Goal: Transaction & Acquisition: Purchase product/service

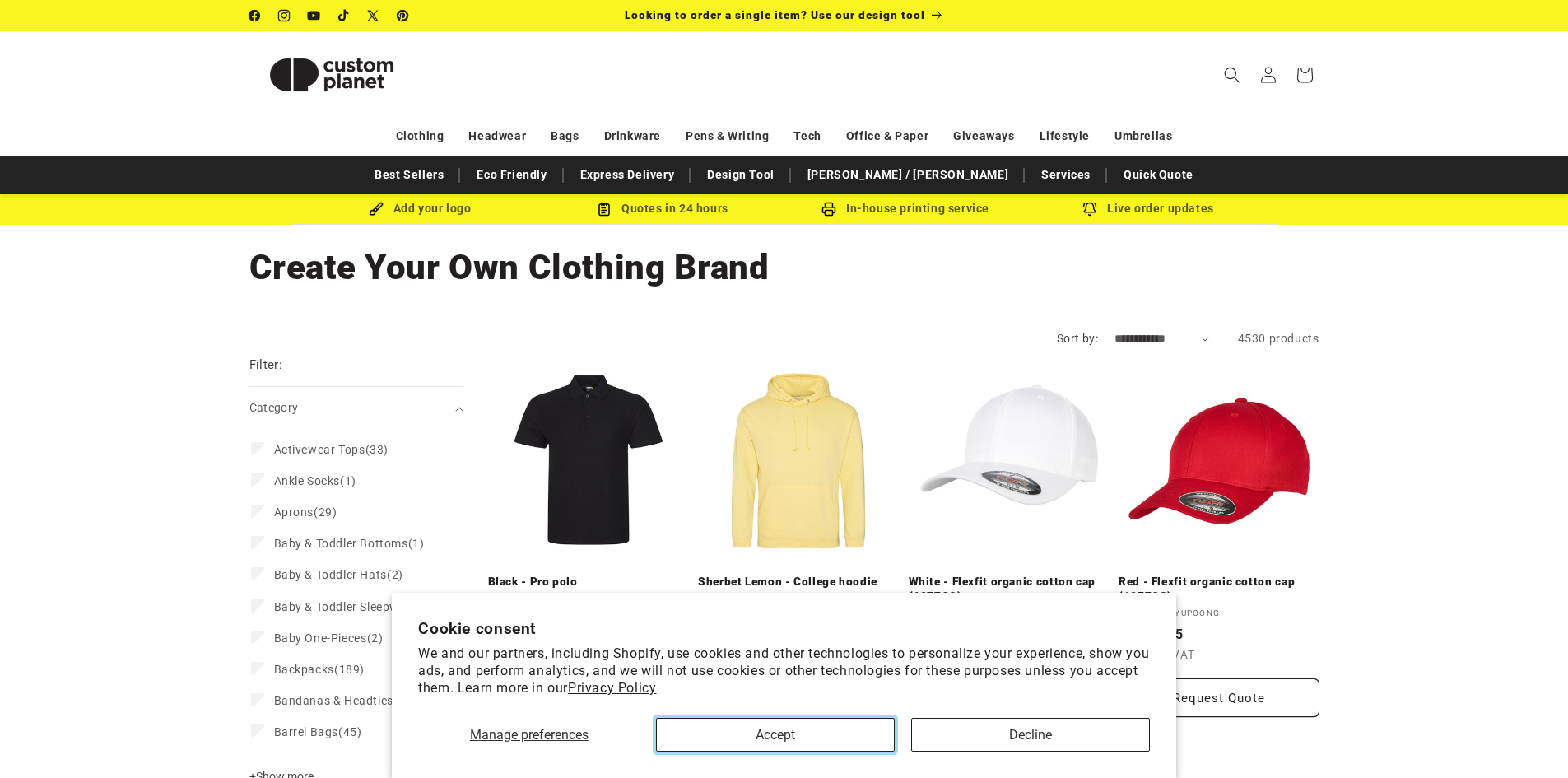
drag, startPoint x: 831, startPoint y: 734, endPoint x: 720, endPoint y: 568, distance: 199.7
click at [828, 730] on button "Accept" at bounding box center [775, 734] width 239 height 34
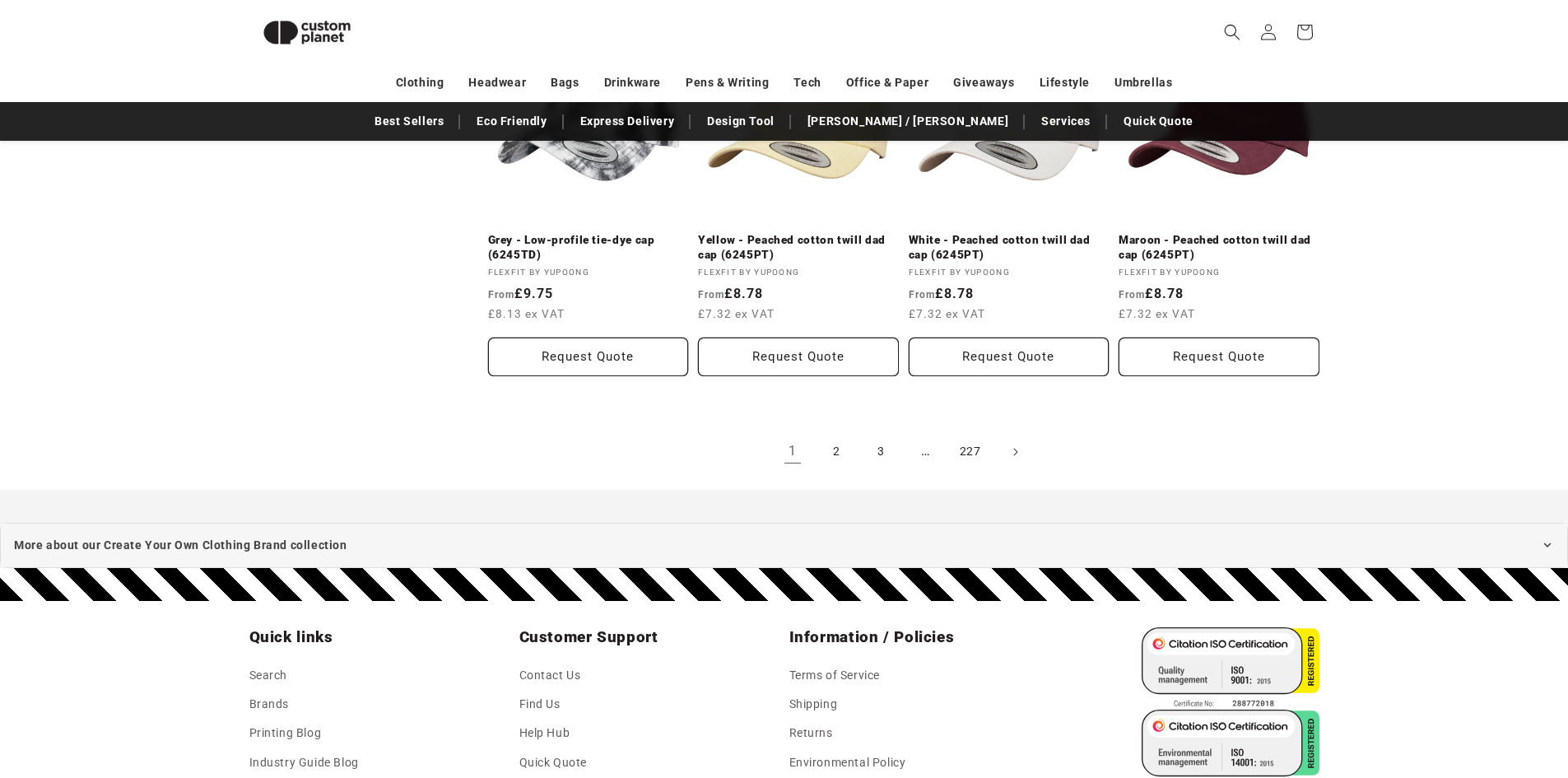
scroll to position [1835, 0]
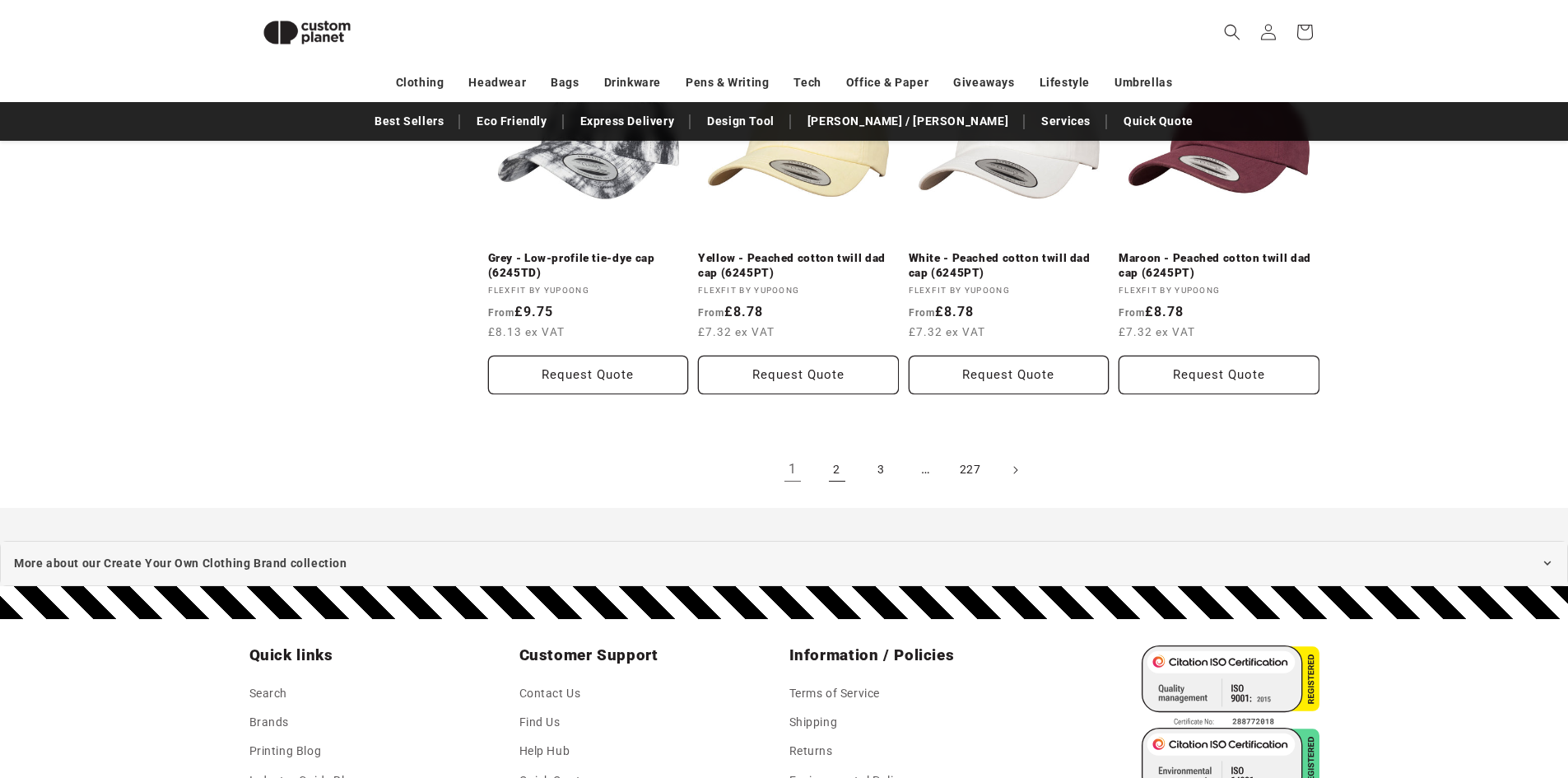
click at [840, 458] on link "2" at bounding box center [837, 470] width 37 height 37
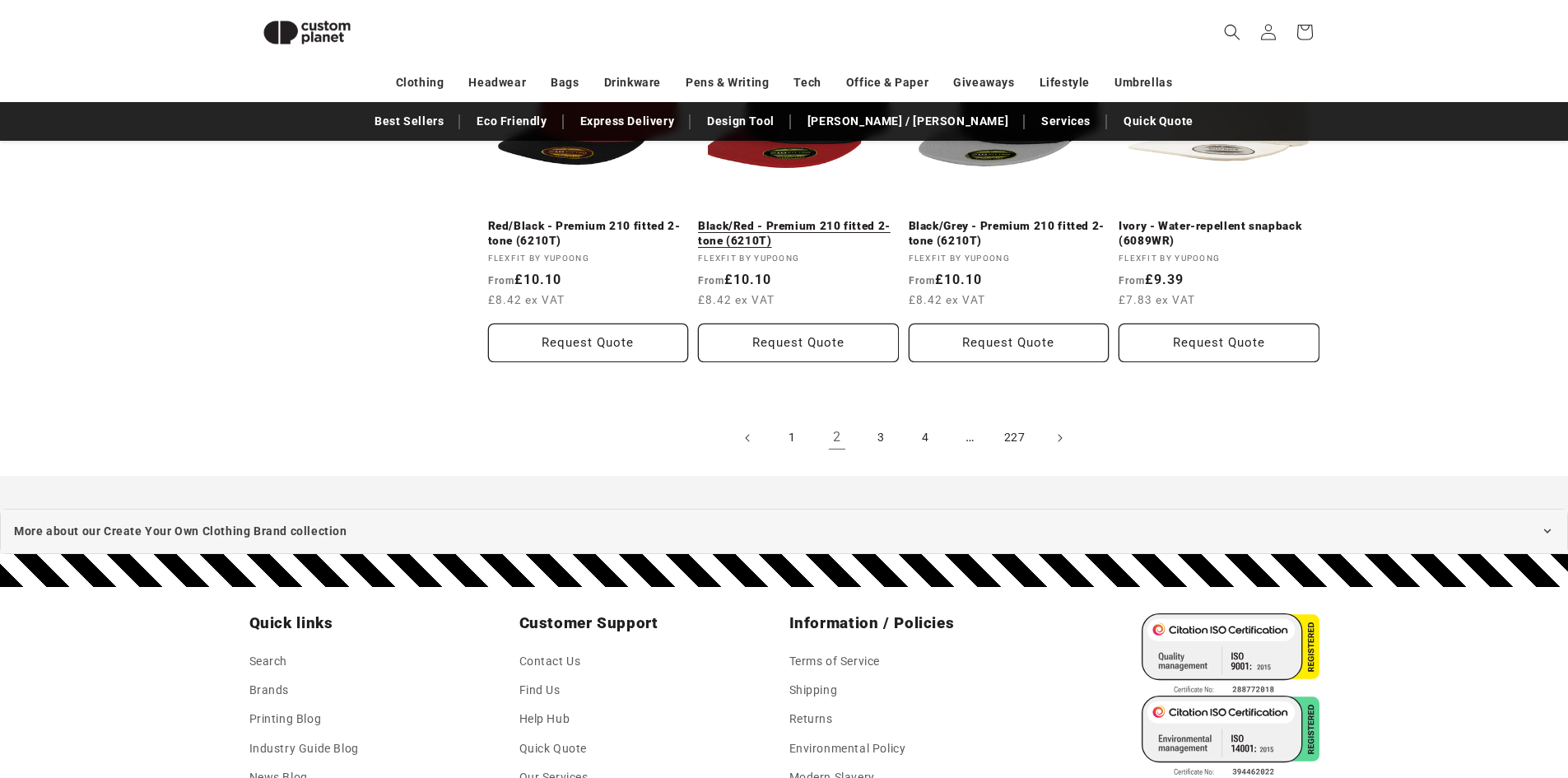
scroll to position [1872, 0]
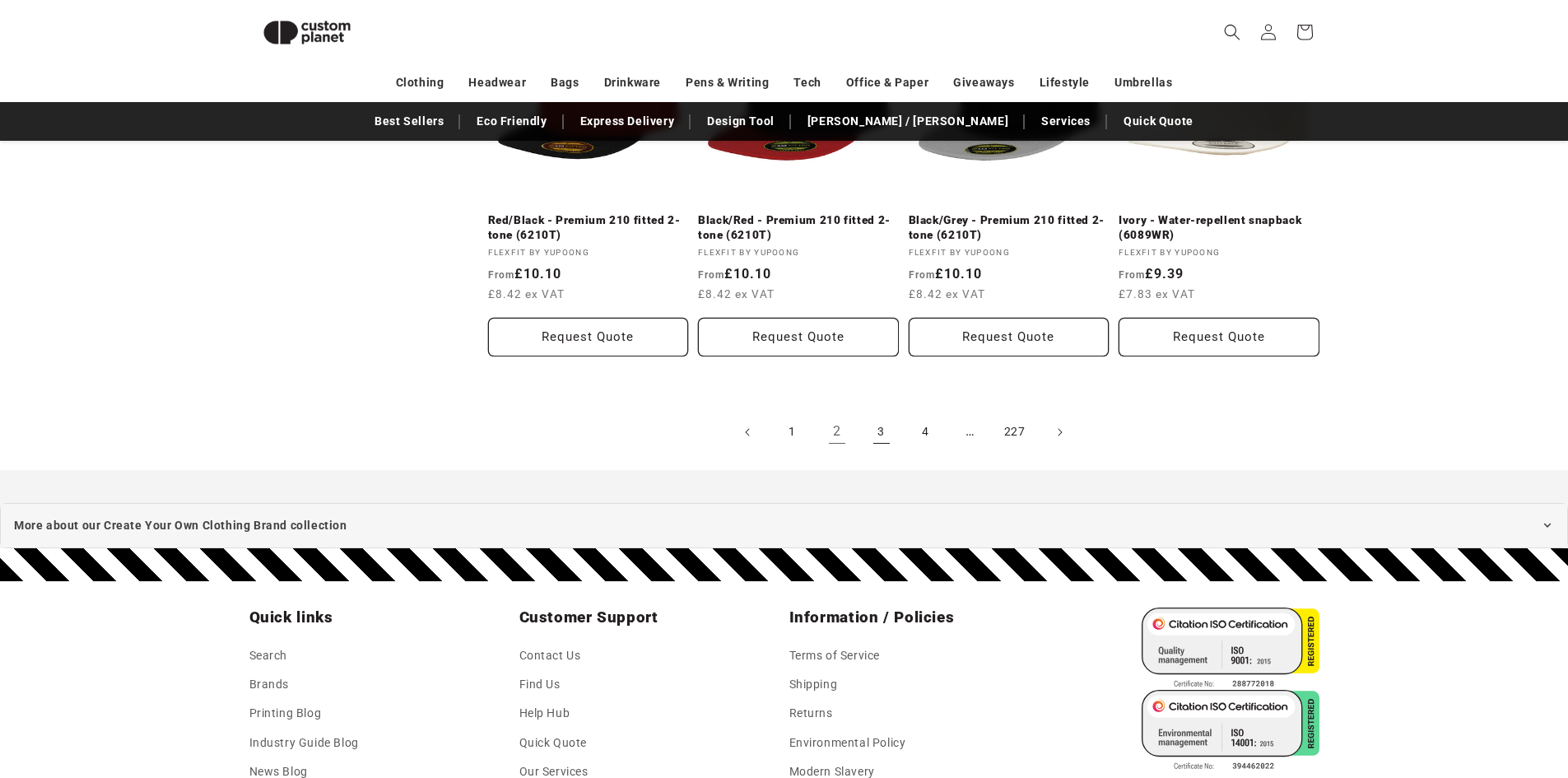
click at [881, 436] on link "3" at bounding box center [882, 432] width 37 height 37
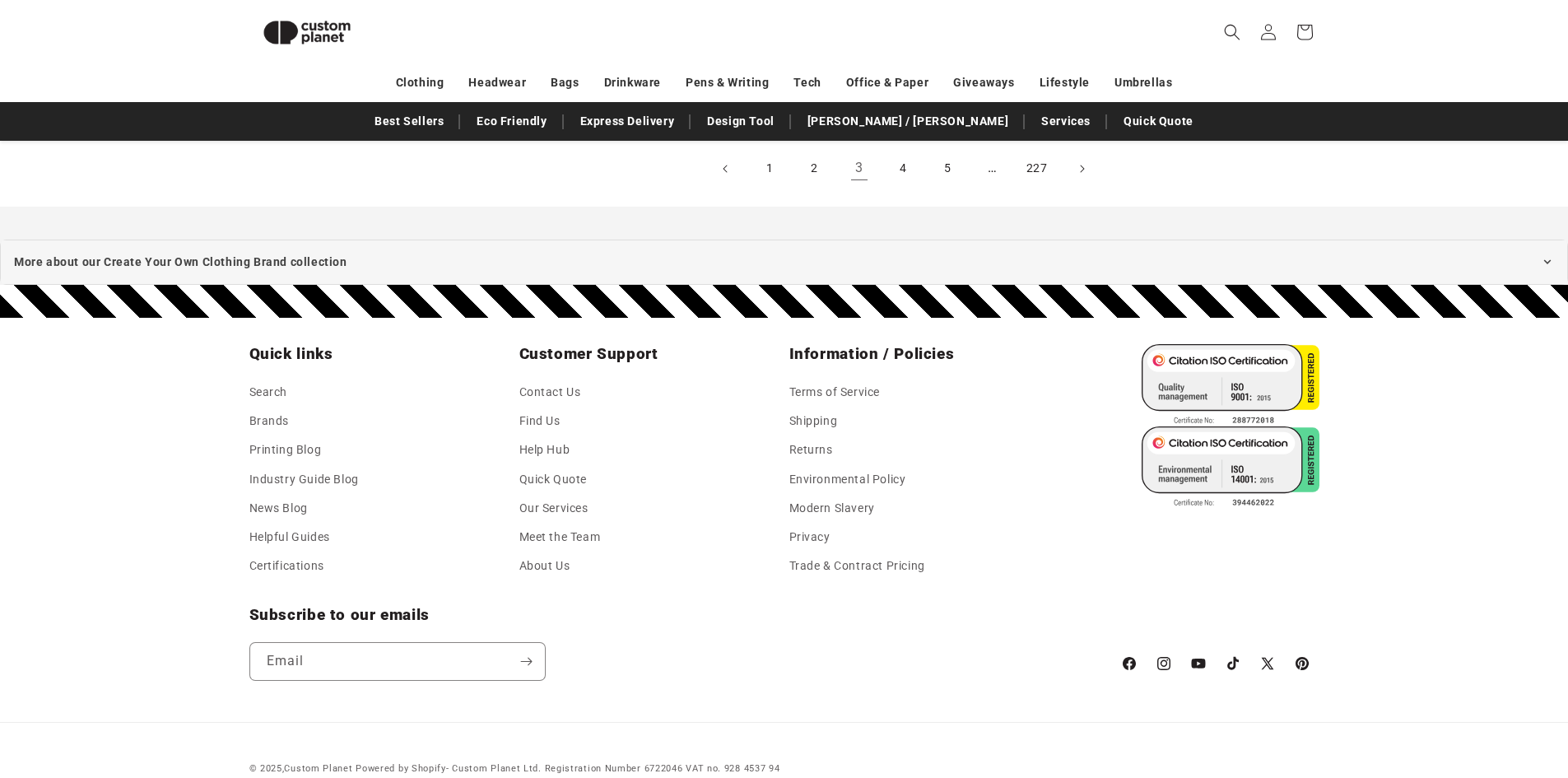
scroll to position [1835, 0]
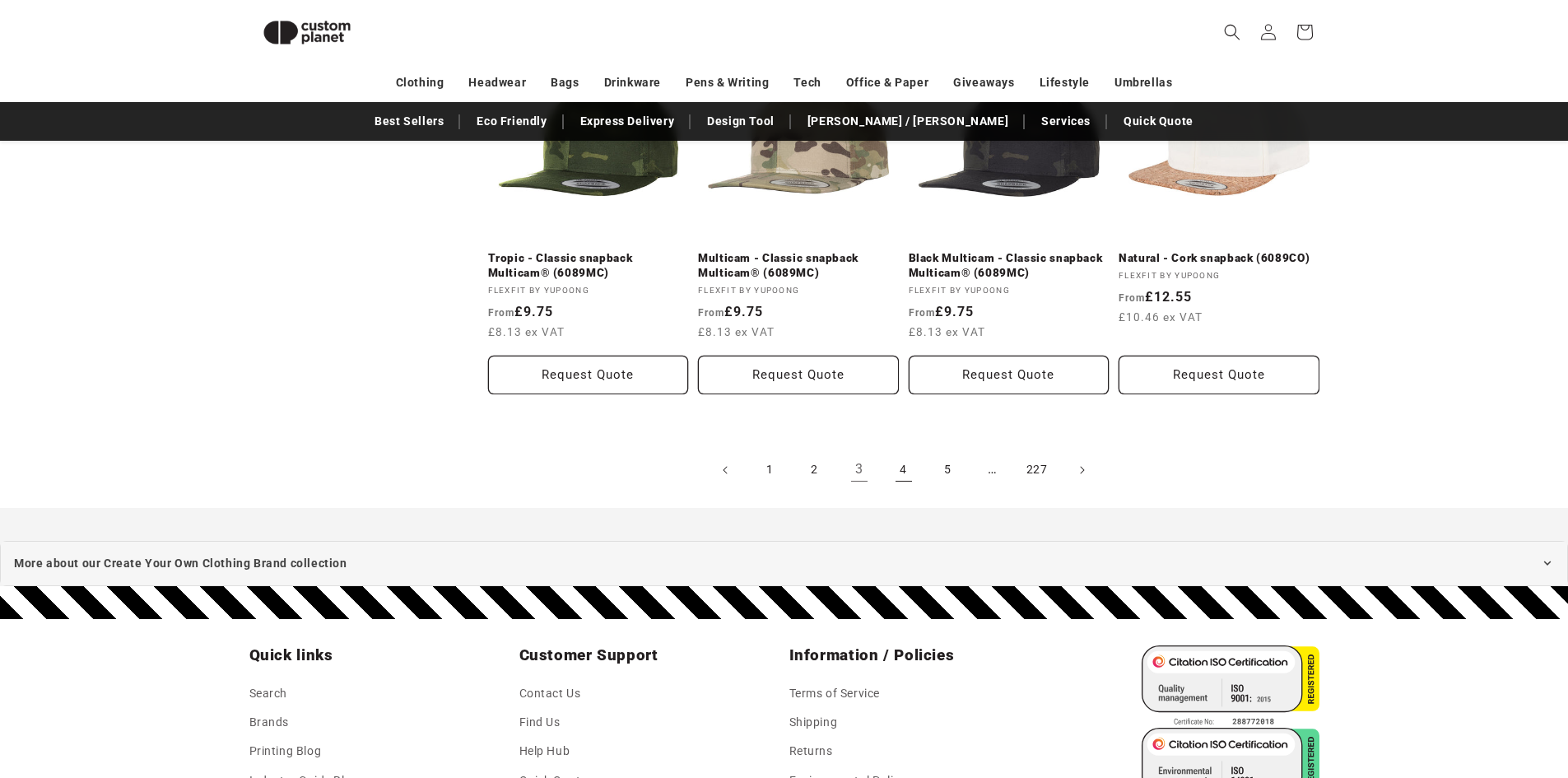
click at [909, 460] on link "4" at bounding box center [904, 470] width 37 height 37
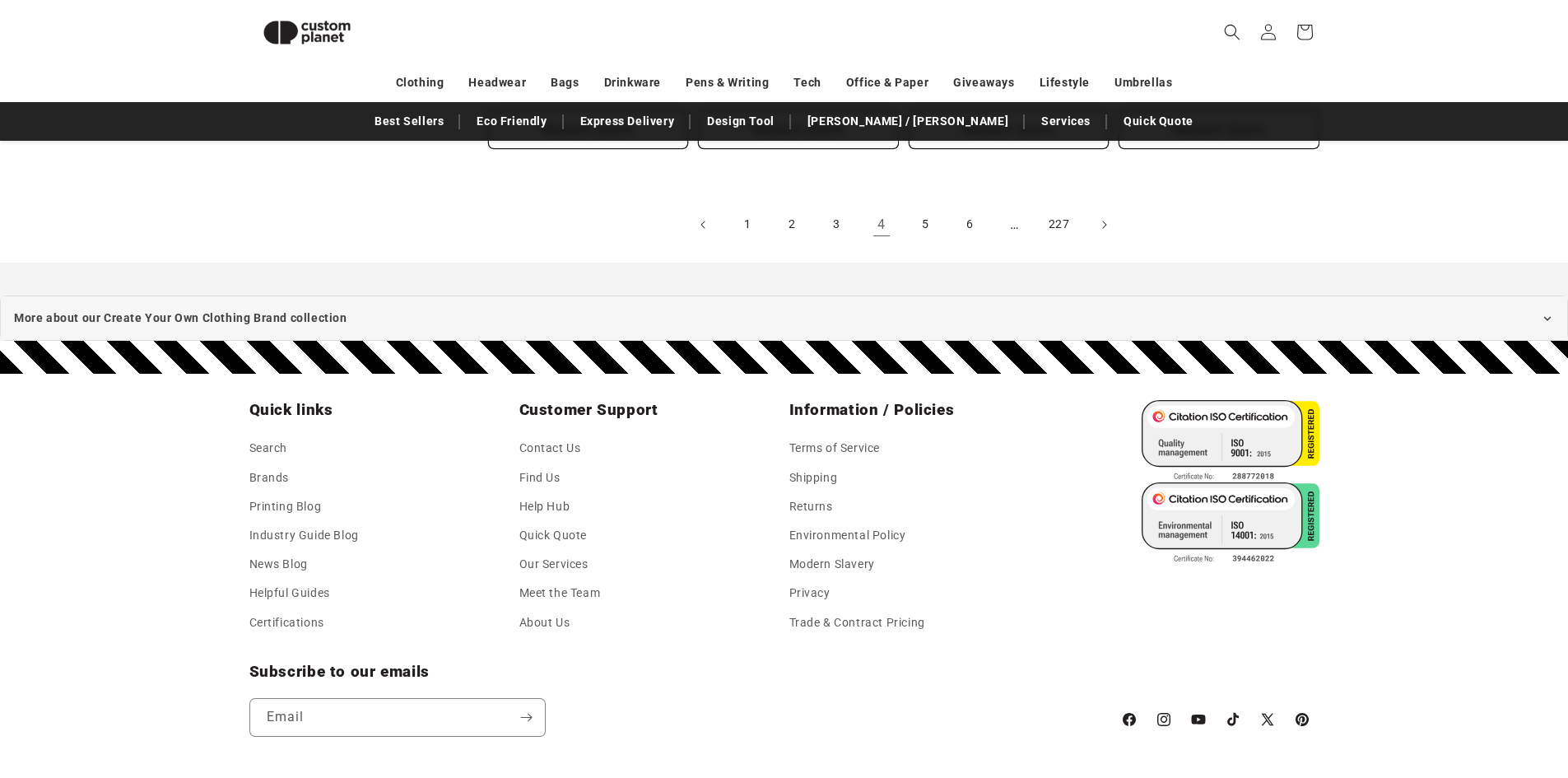
scroll to position [1871, 0]
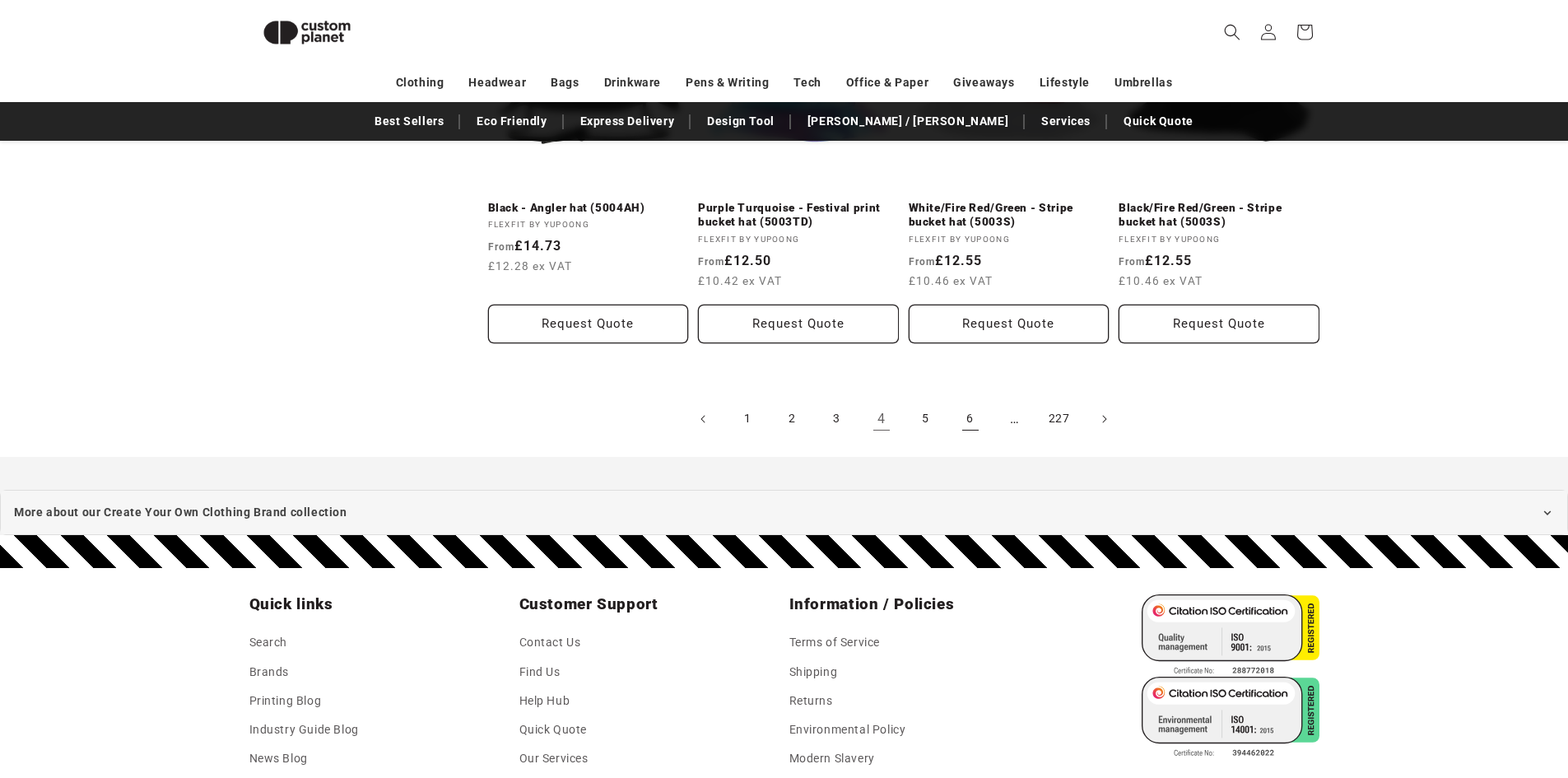
click at [962, 412] on link "6" at bounding box center [970, 419] width 37 height 37
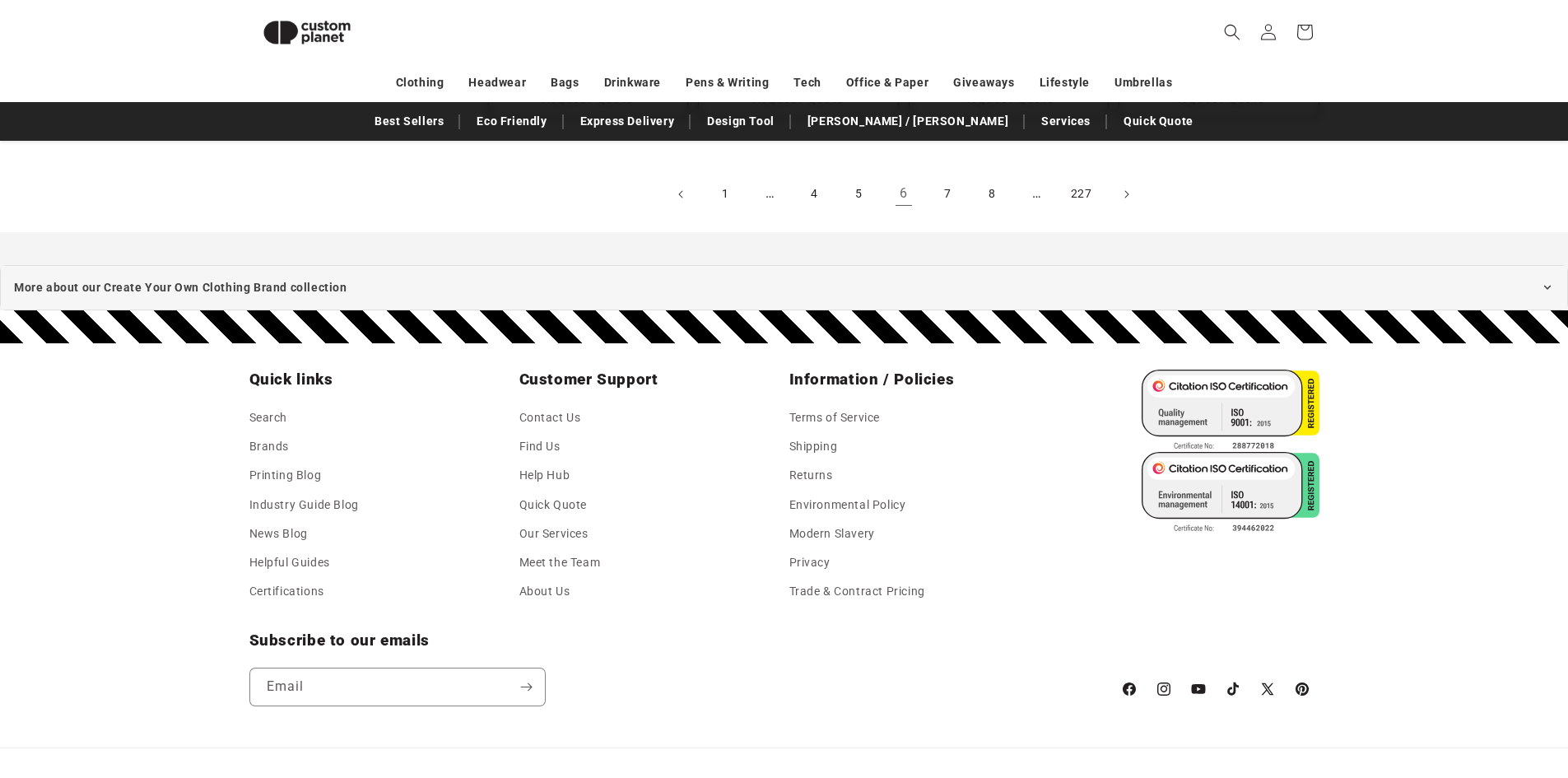
scroll to position [2081, 0]
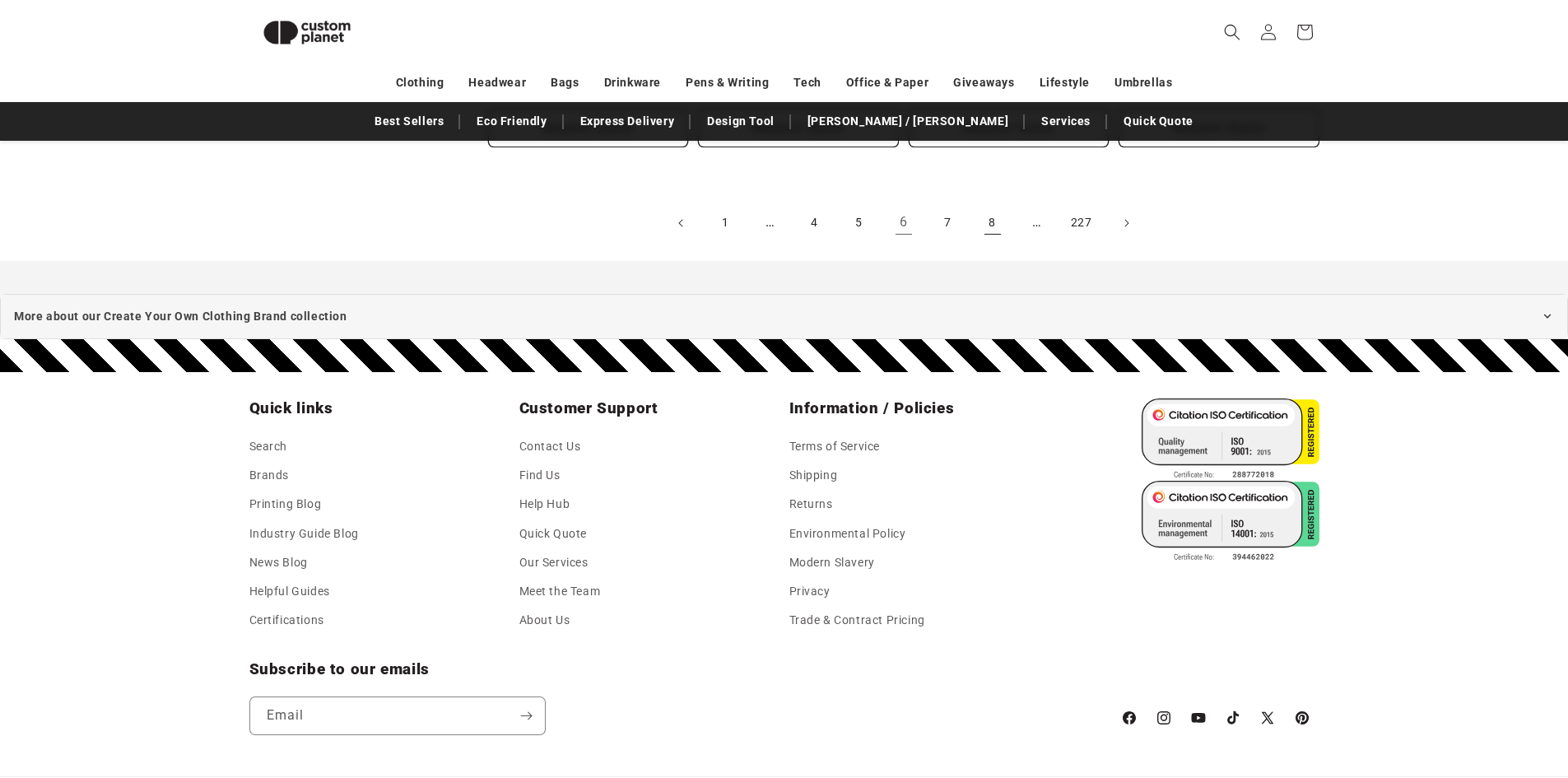
click at [1004, 221] on link "8" at bounding box center [993, 223] width 37 height 37
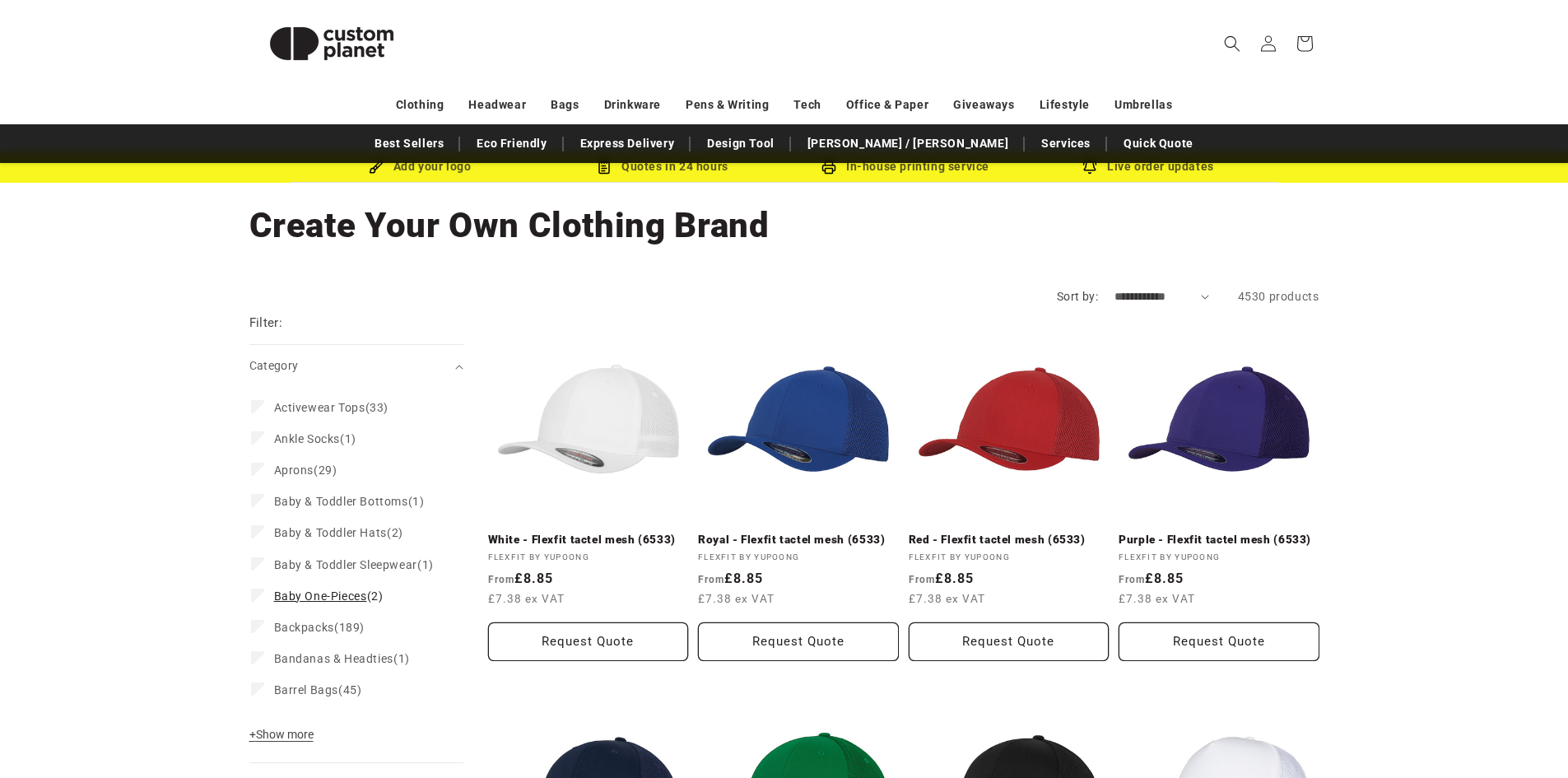
scroll to position [83, 0]
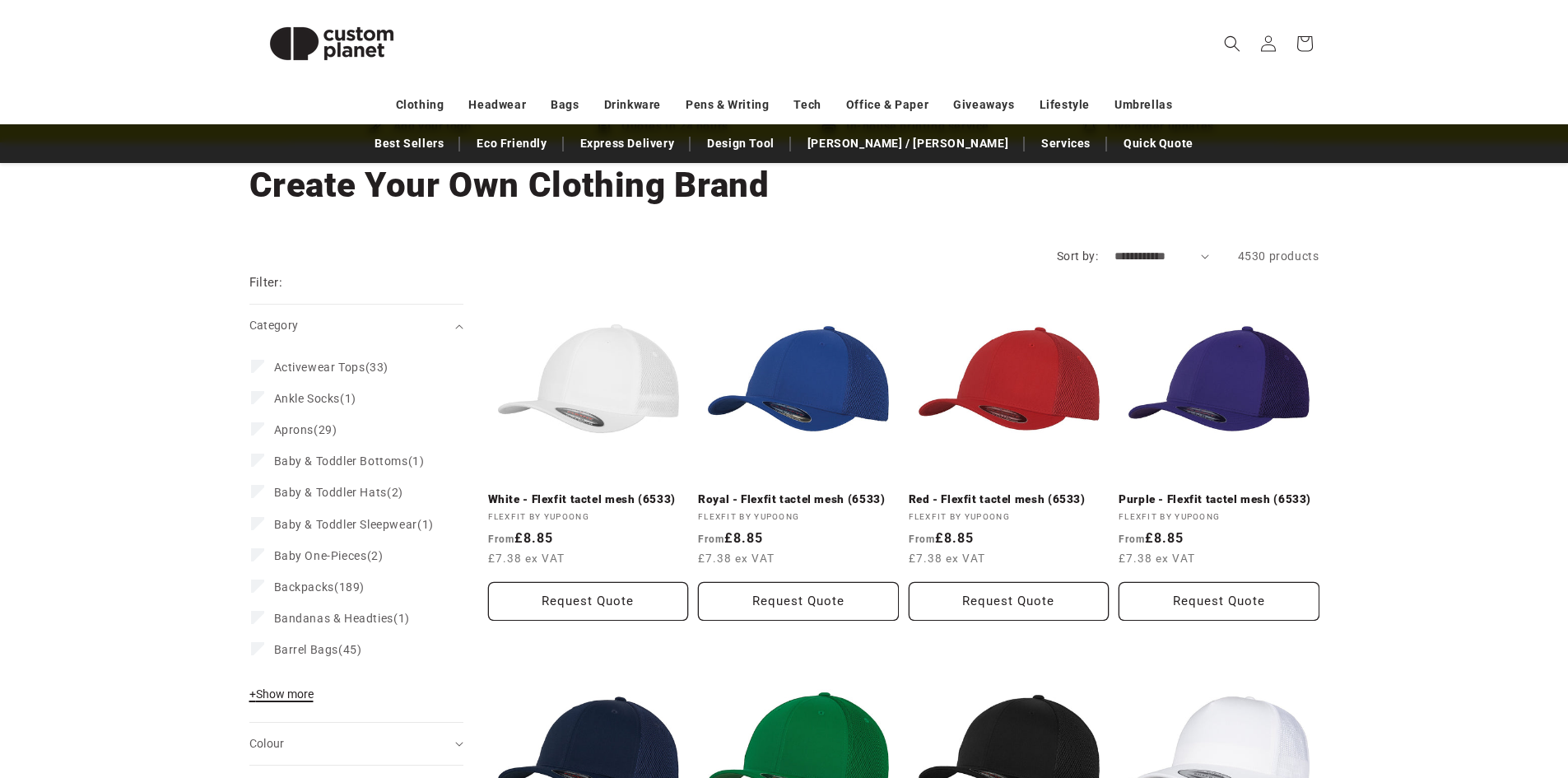
click at [276, 700] on span "+ Show more" at bounding box center [281, 693] width 64 height 13
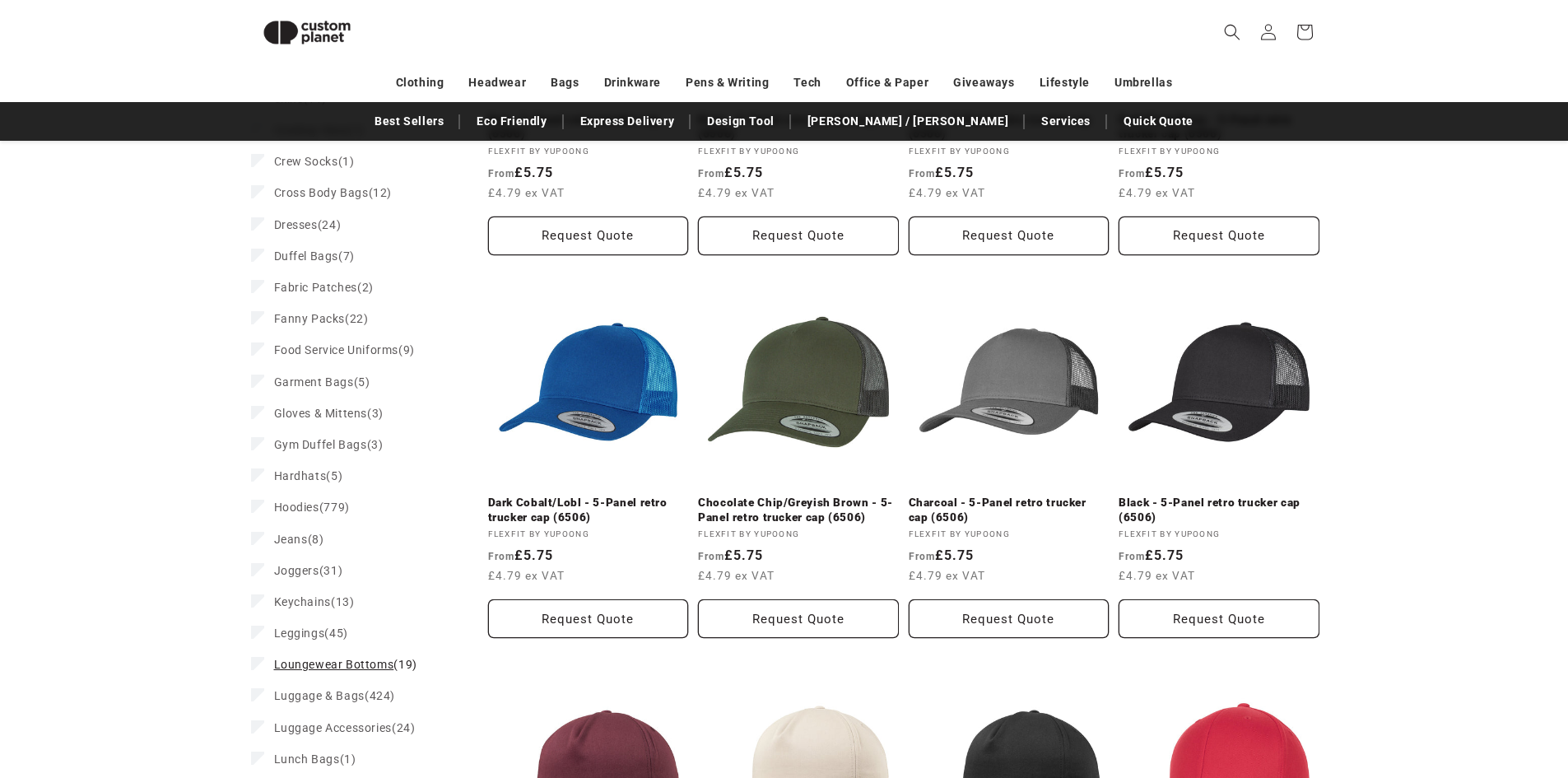
scroll to position [1213, 0]
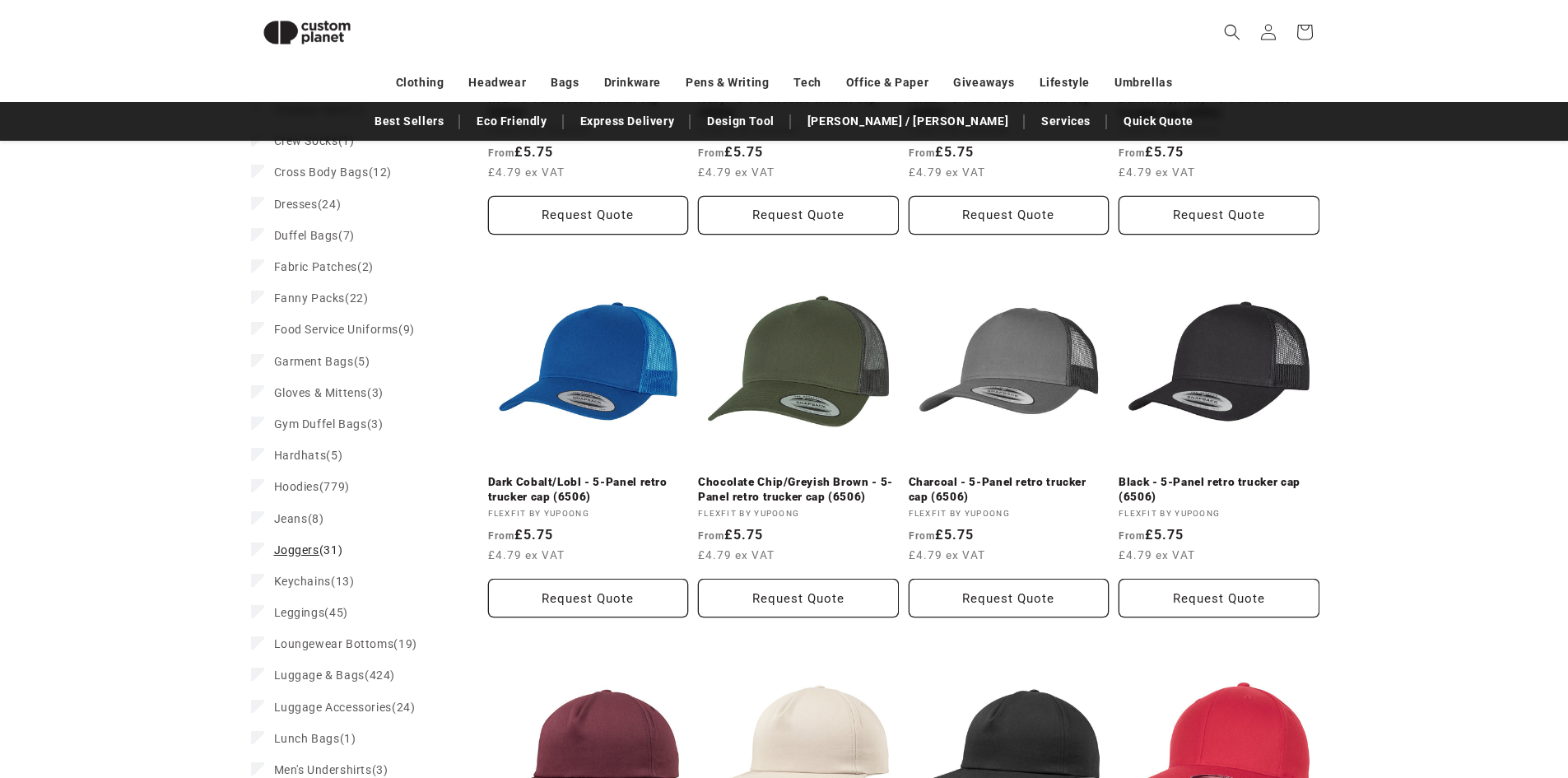
click at [308, 557] on span "Joggers" at bounding box center [297, 550] width 45 height 13
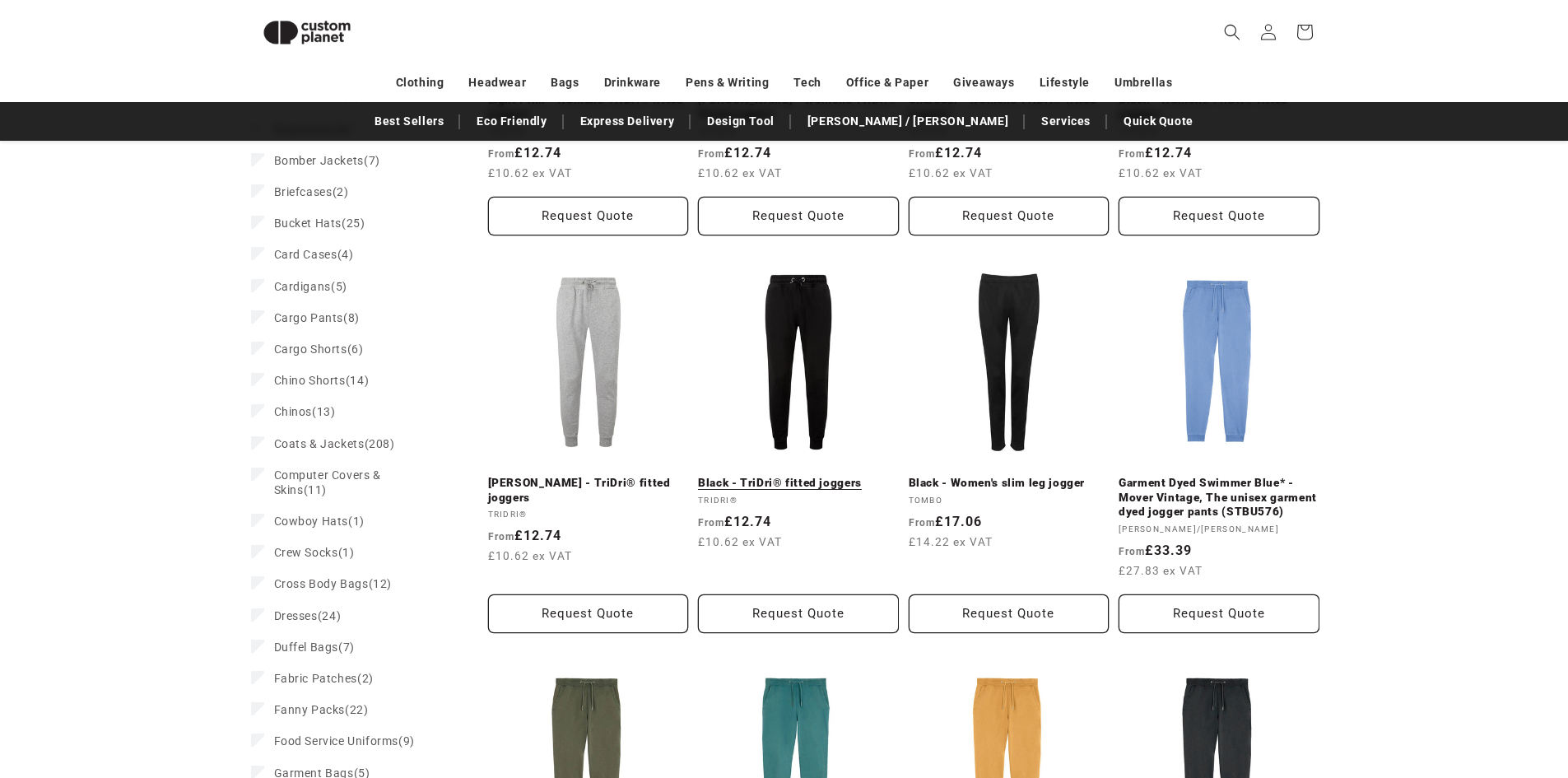
scroll to position [944, 0]
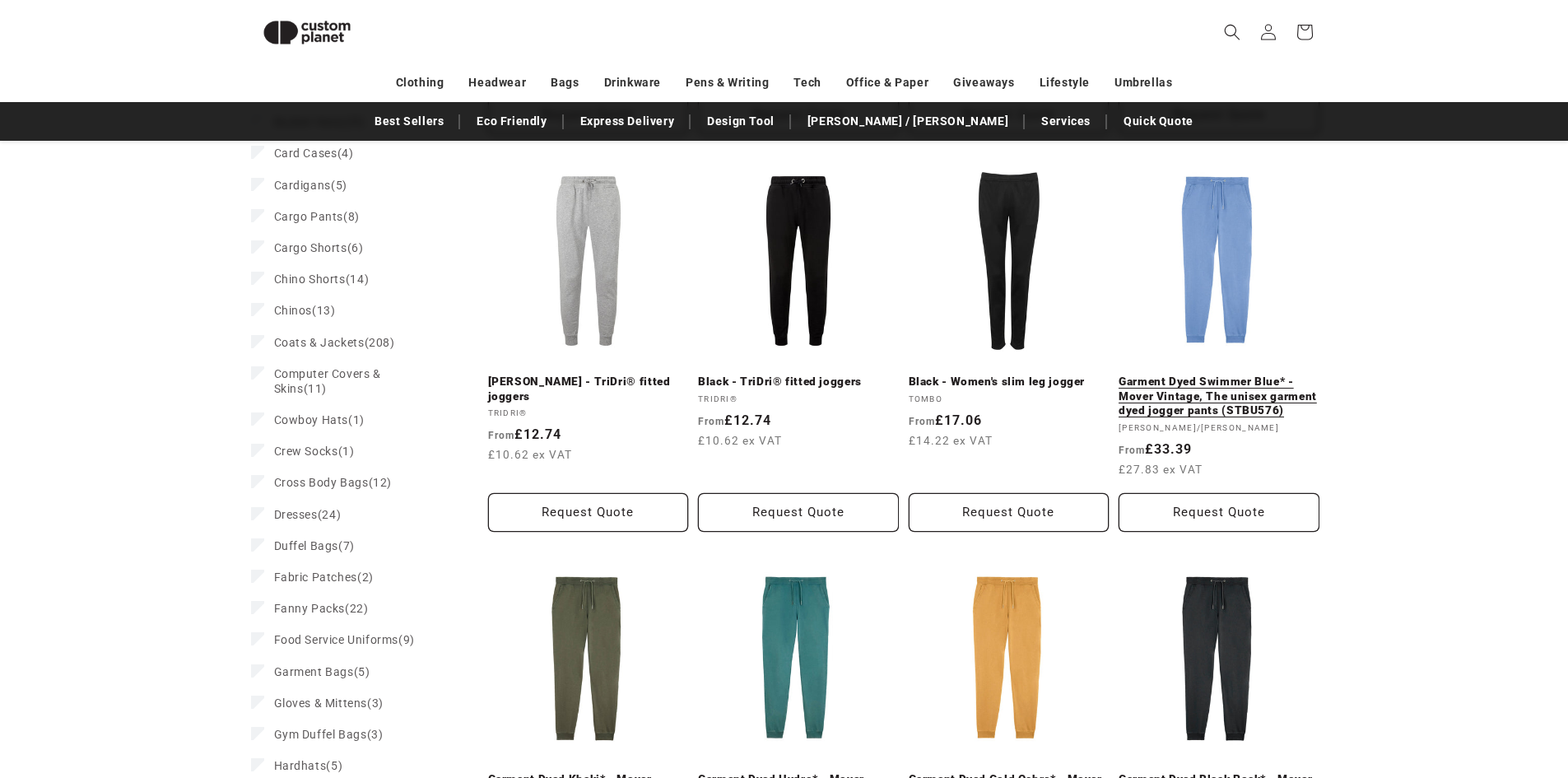
click at [1219, 375] on link "Garment Dyed Swimmer Blue* - Mover Vintage, The unisex garment dyed jogger pant…" at bounding box center [1219, 396] width 201 height 44
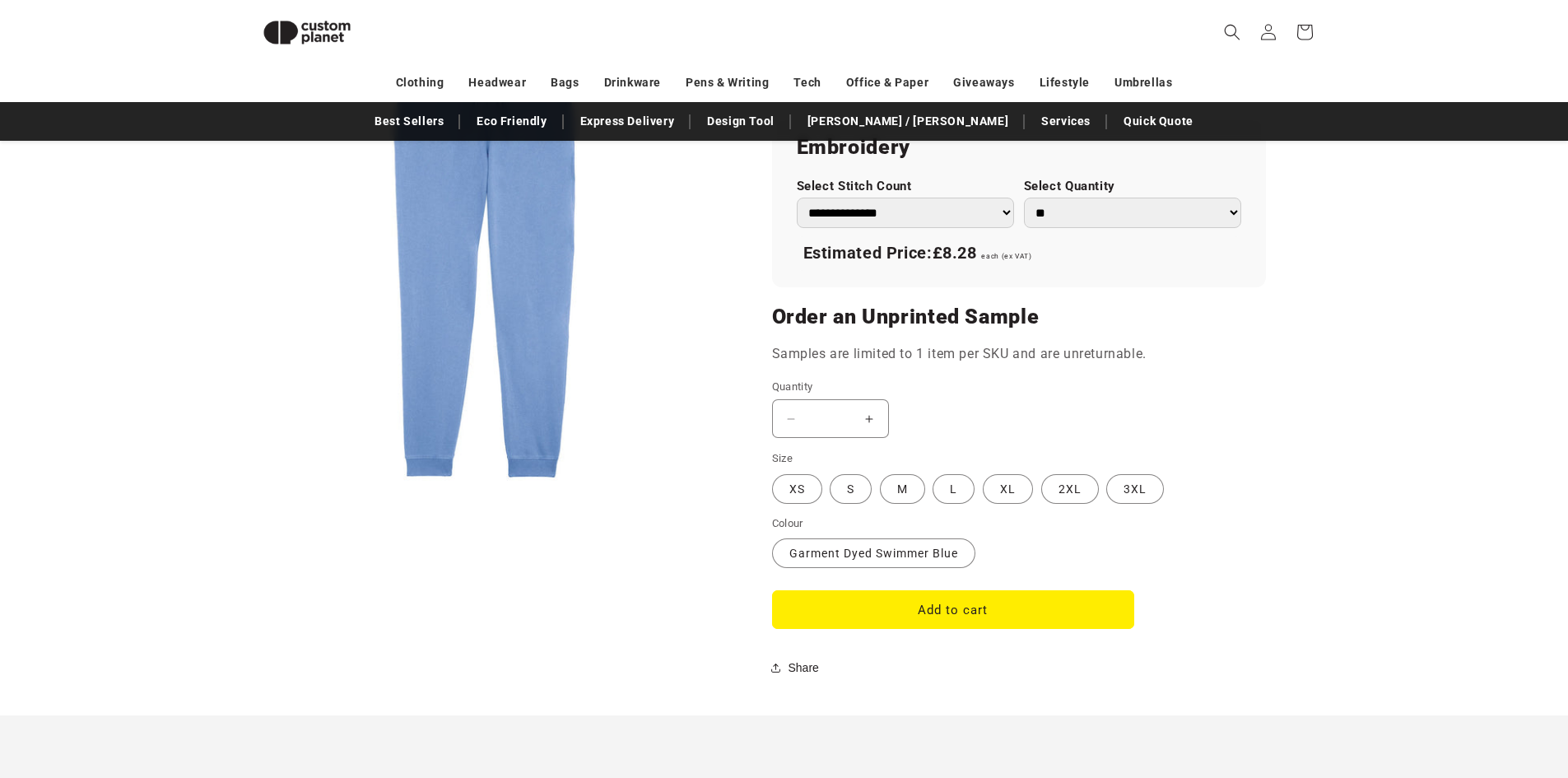
scroll to position [1213, 0]
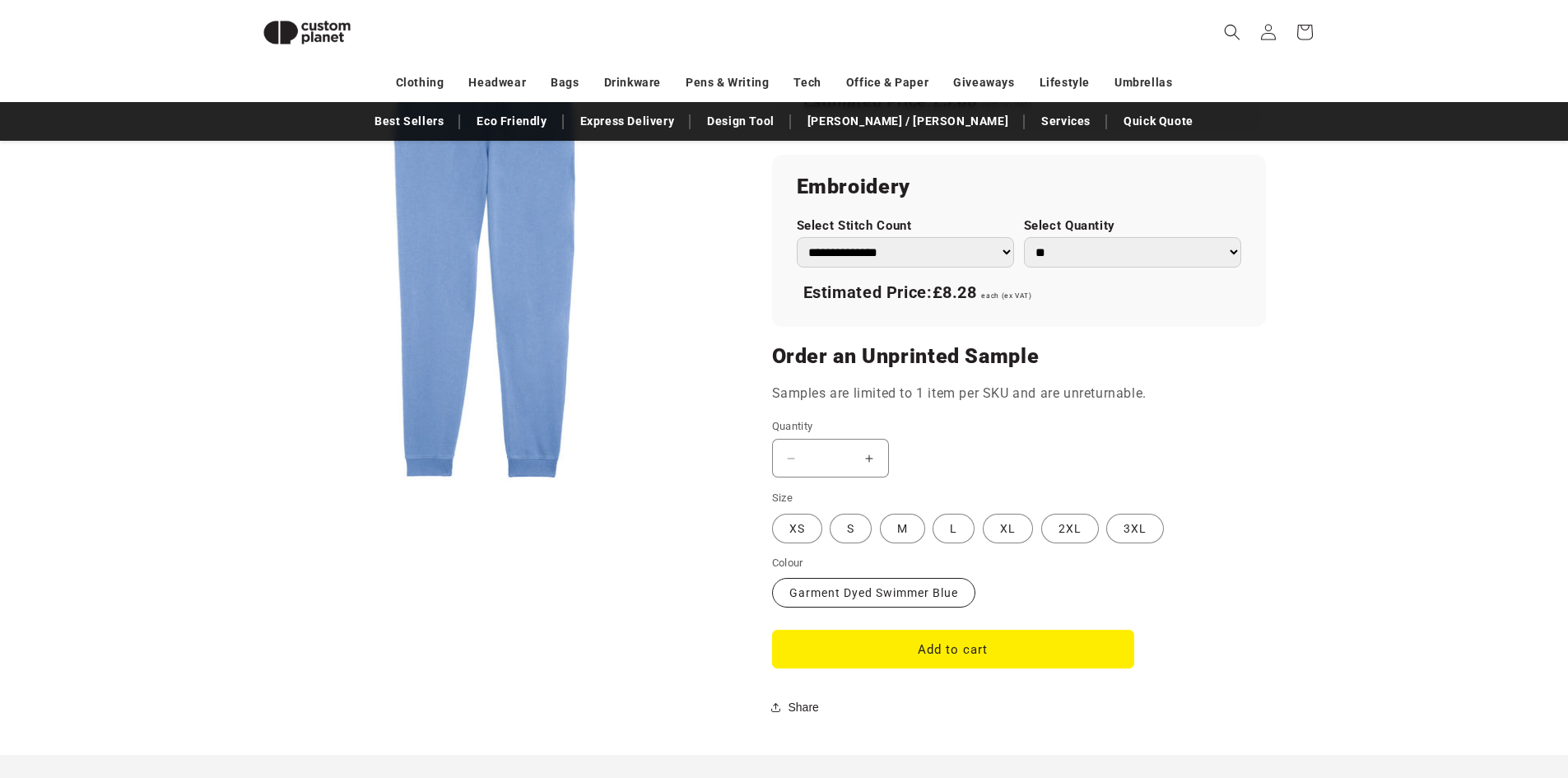
click at [936, 600] on label "Garment Dyed Swimmer Blue Variant sold out or unavailable" at bounding box center [873, 592] width 203 height 30
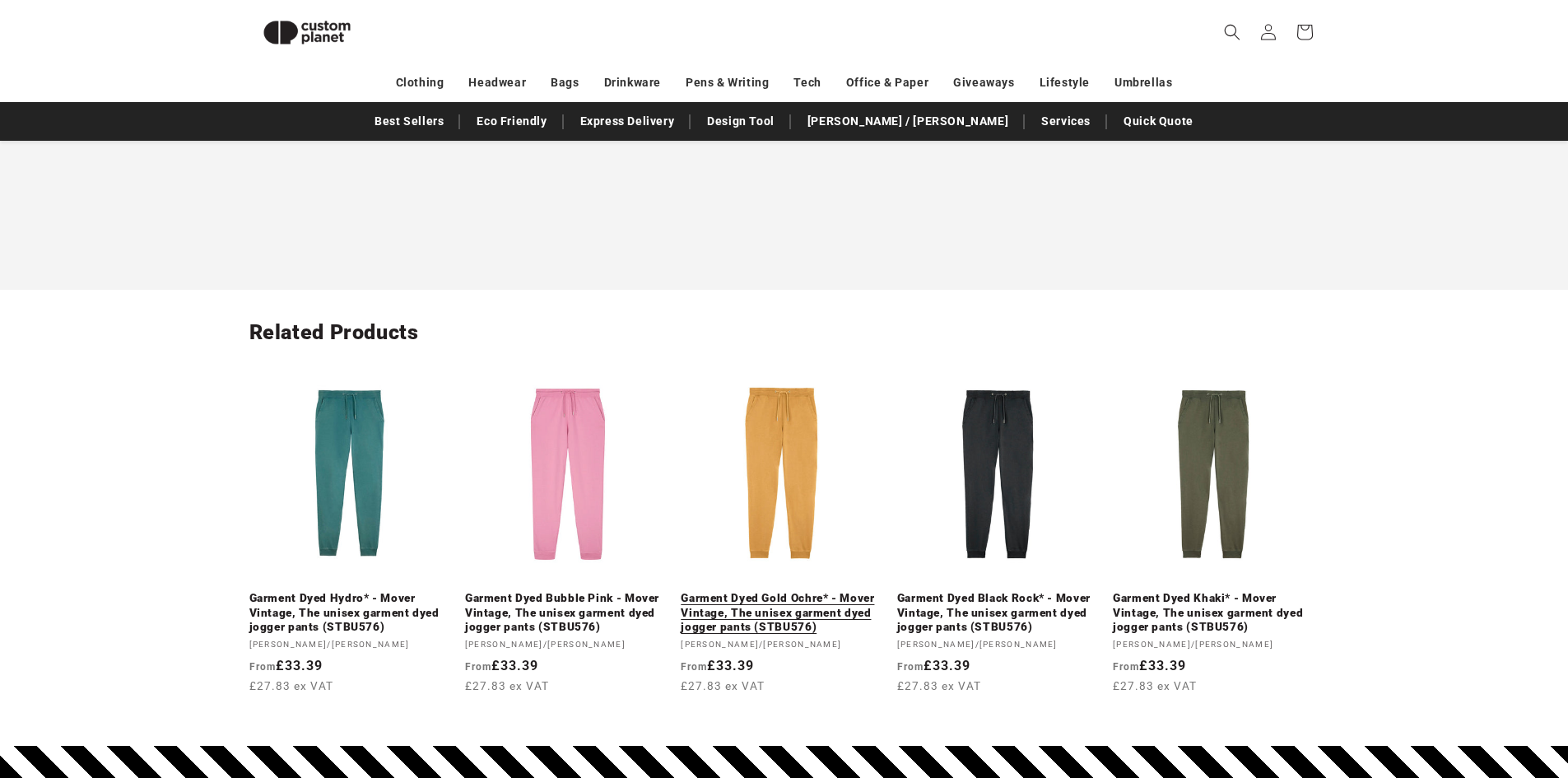
scroll to position [2119, 0]
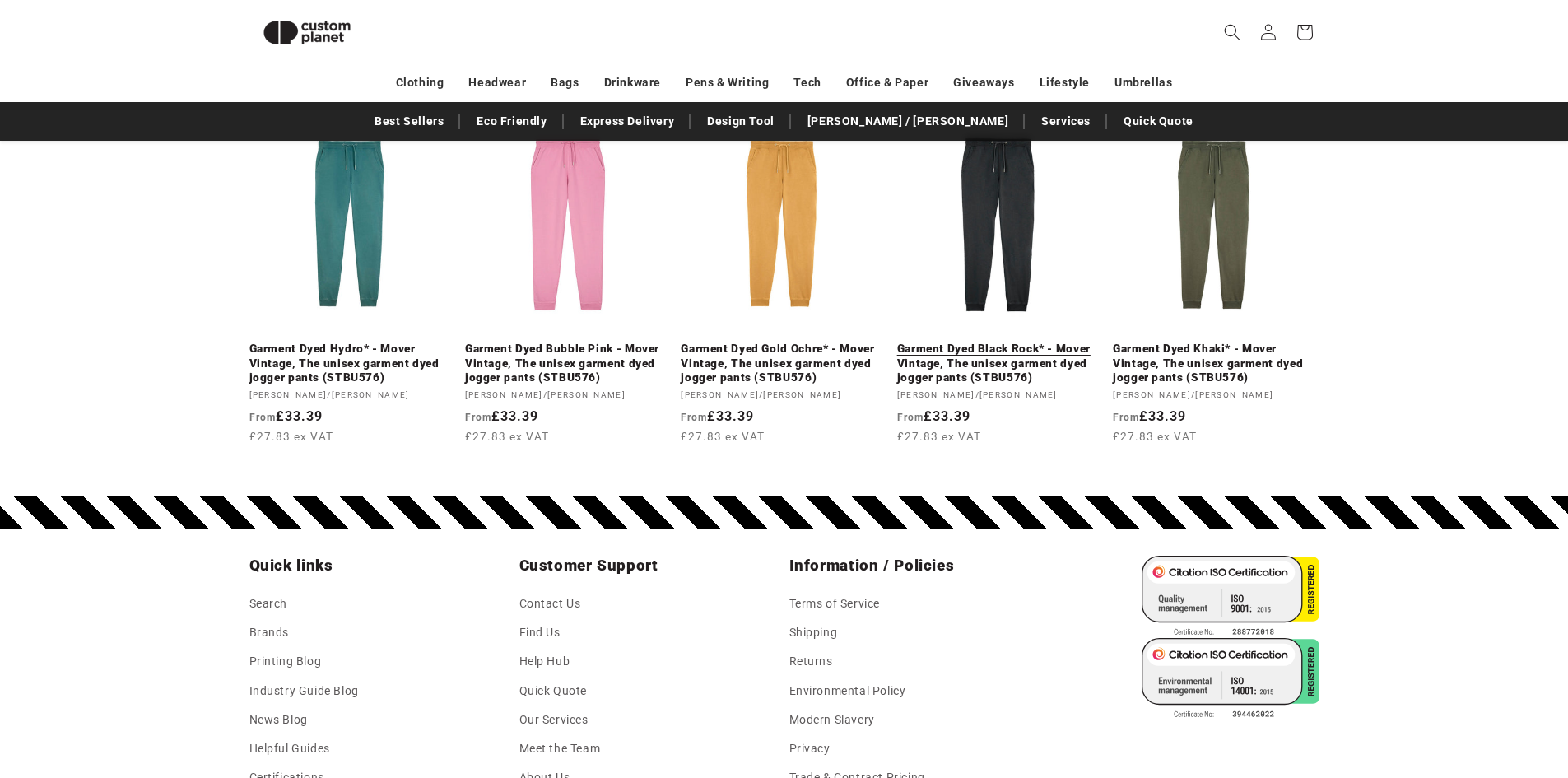
click at [997, 342] on link "Garment Dyed Black Rock* - Mover Vintage, The unisex garment dyed jogger pants …" at bounding box center [1000, 363] width 206 height 44
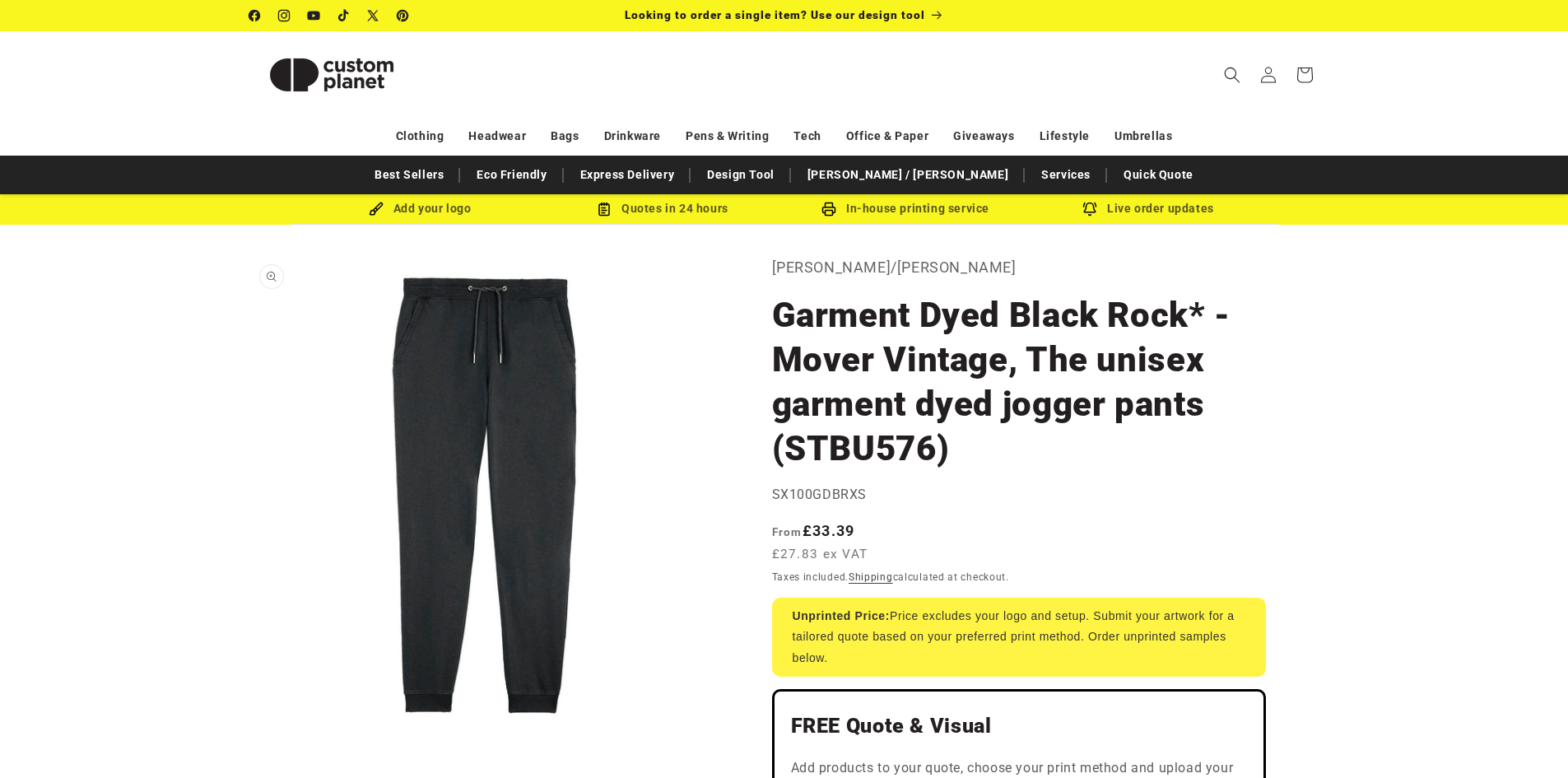
click at [249, 736] on button "Open media 1 in modal" at bounding box center [249, 736] width 0 height 0
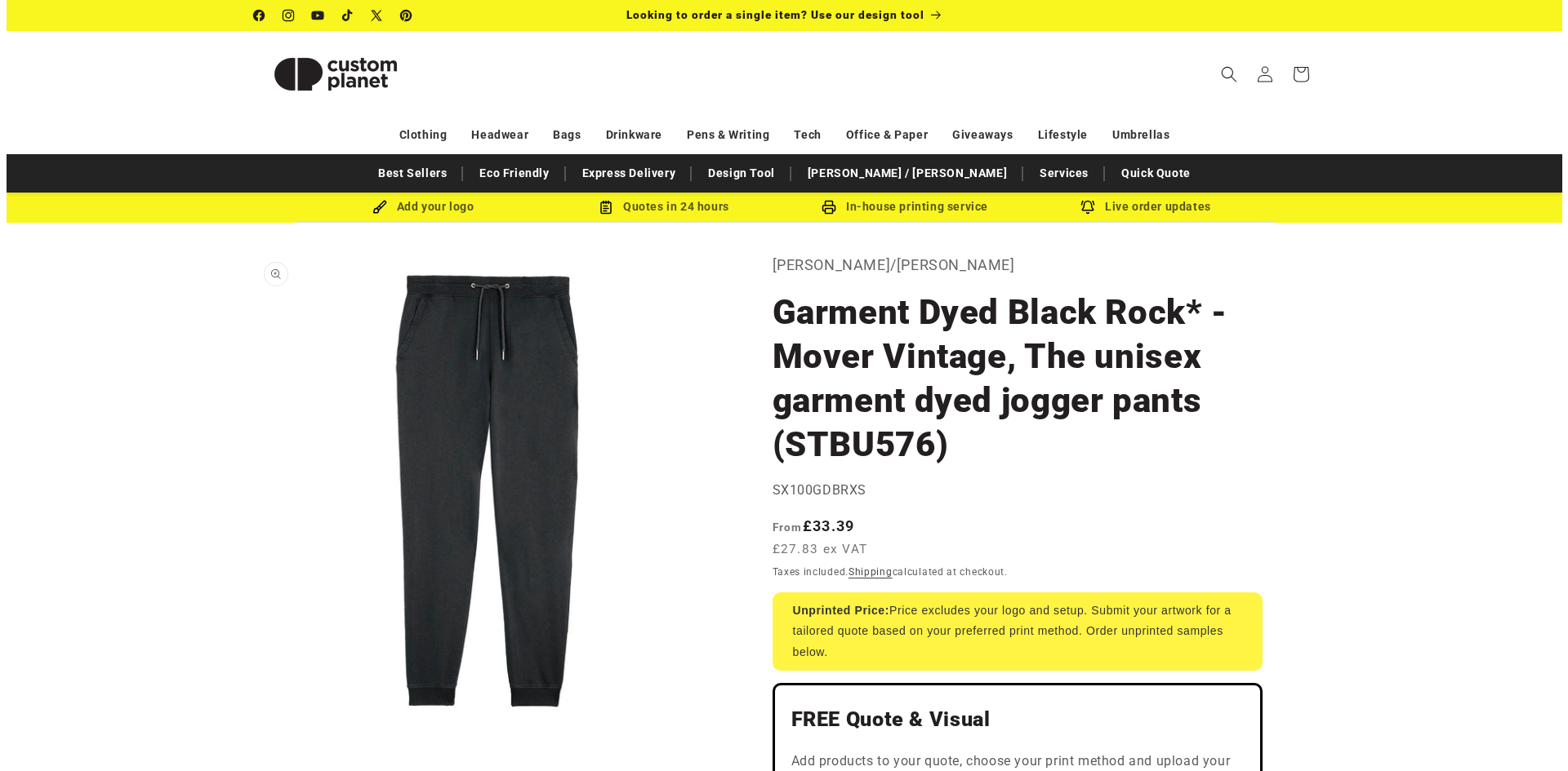
scroll to position [16, 0]
